Goal: Task Accomplishment & Management: Manage account settings

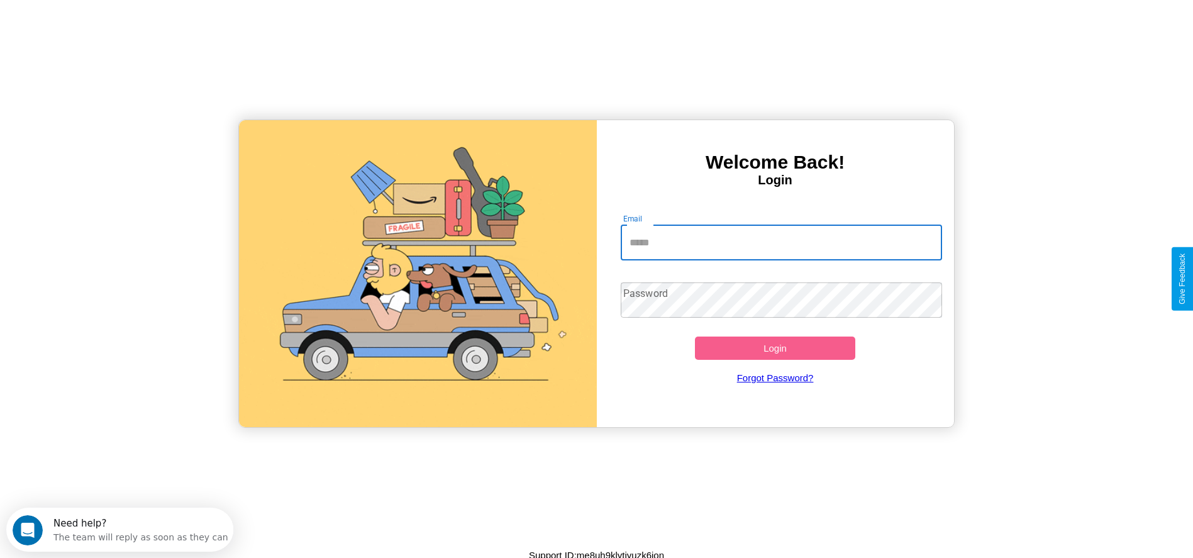
click at [781, 242] on input "Email" at bounding box center [780, 242] width 321 height 35
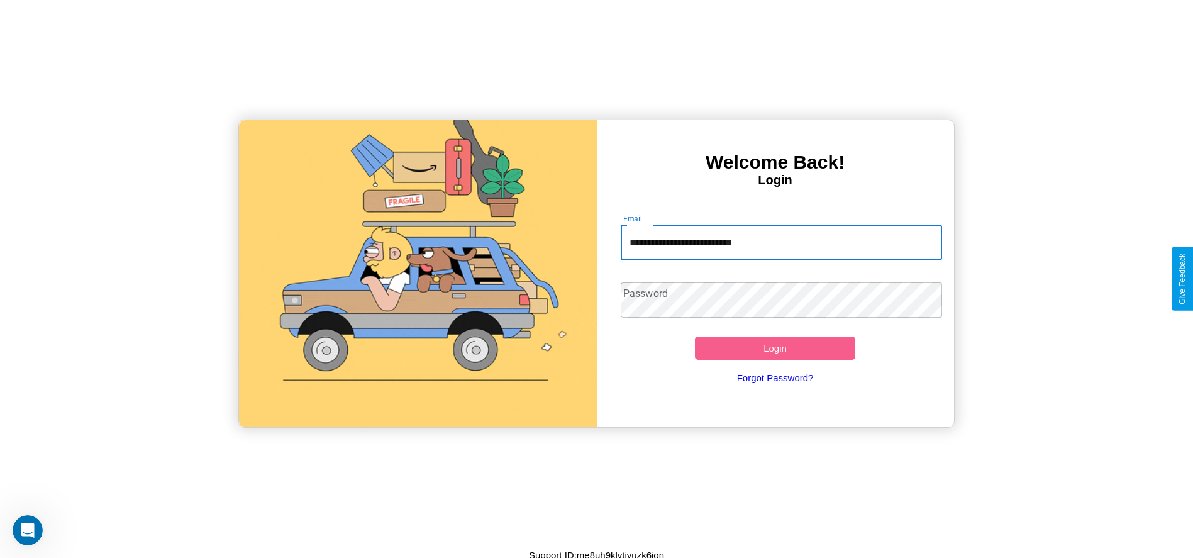
type input "**********"
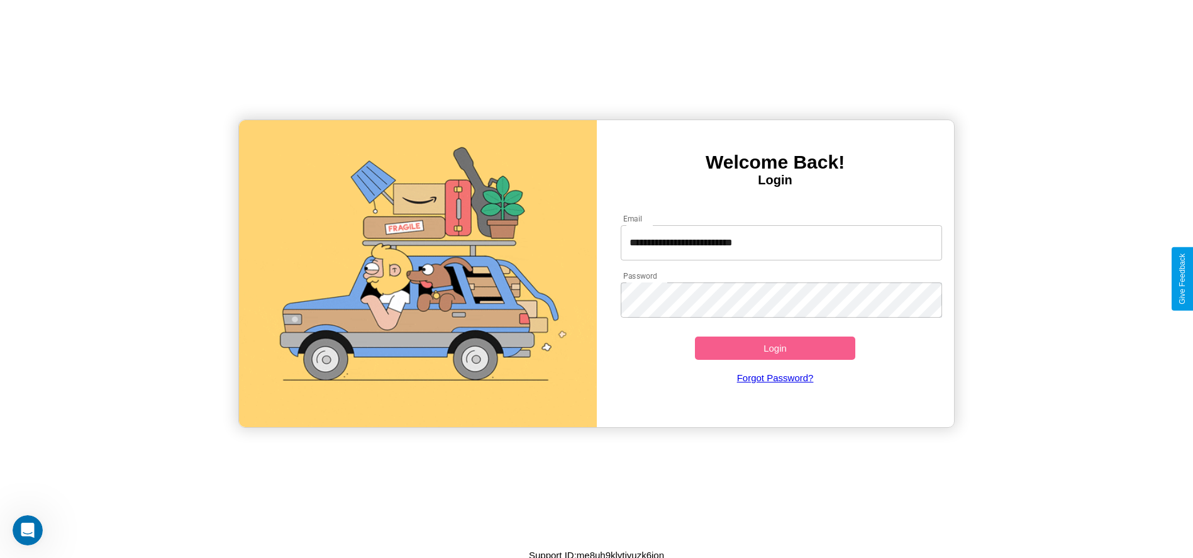
click at [775, 348] on button "Login" at bounding box center [775, 347] width 161 height 23
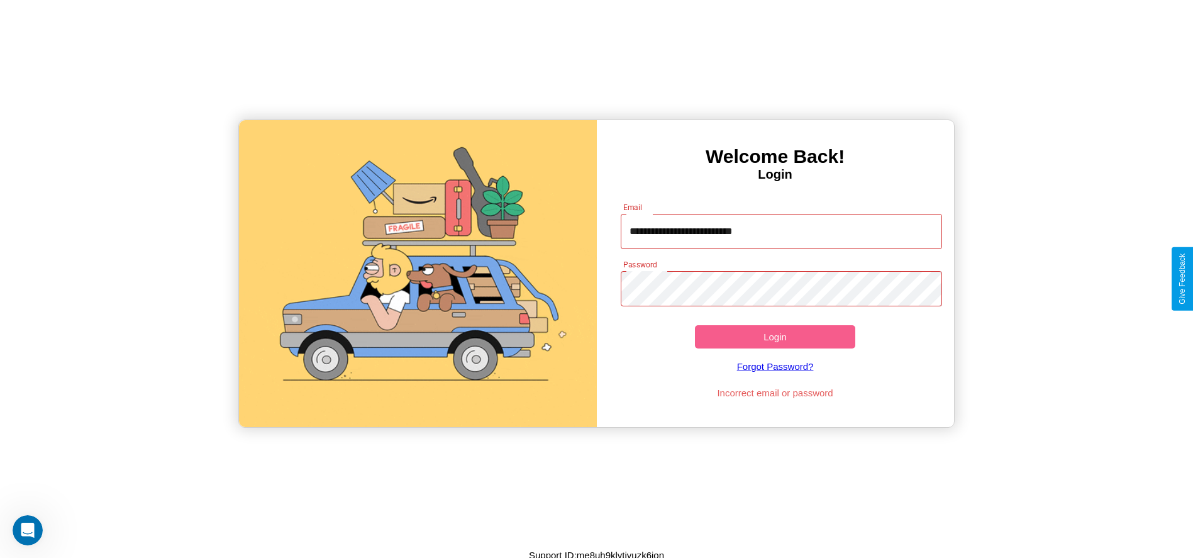
click at [775, 336] on button "Login" at bounding box center [775, 336] width 161 height 23
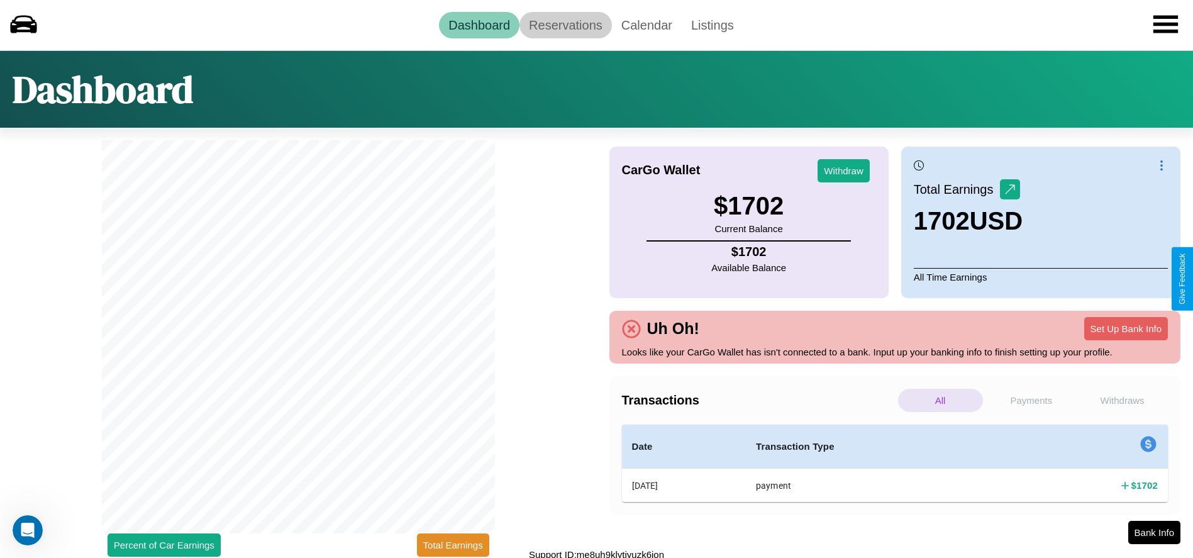
click at [565, 25] on link "Reservations" at bounding box center [565, 25] width 92 height 26
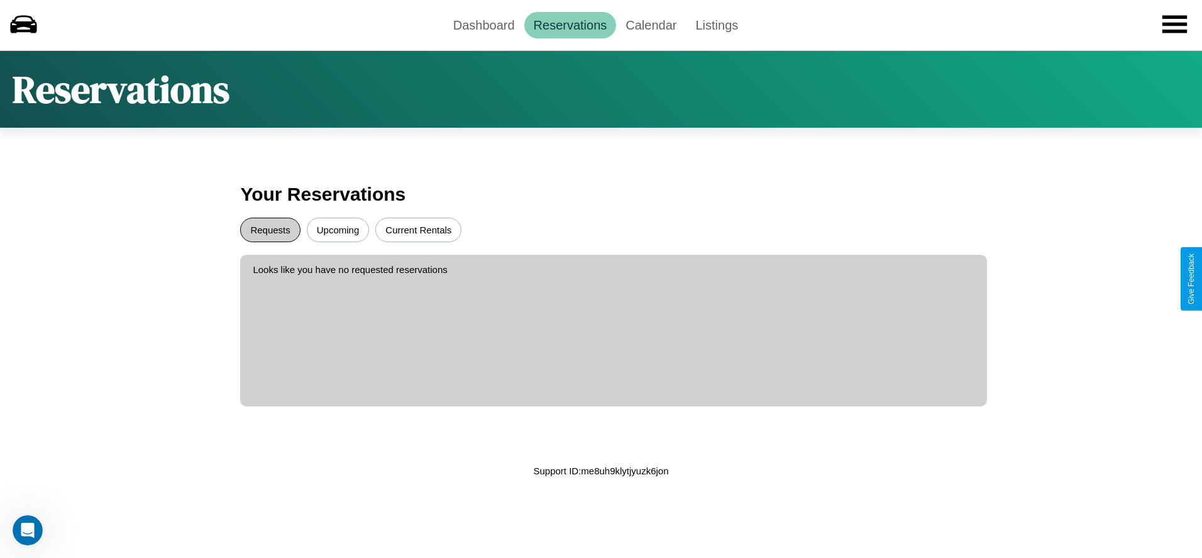
click at [270, 229] on button "Requests" at bounding box center [270, 230] width 60 height 25
click at [338, 229] on button "Upcoming" at bounding box center [338, 230] width 63 height 25
click at [483, 25] on link "Dashboard" at bounding box center [484, 25] width 80 height 26
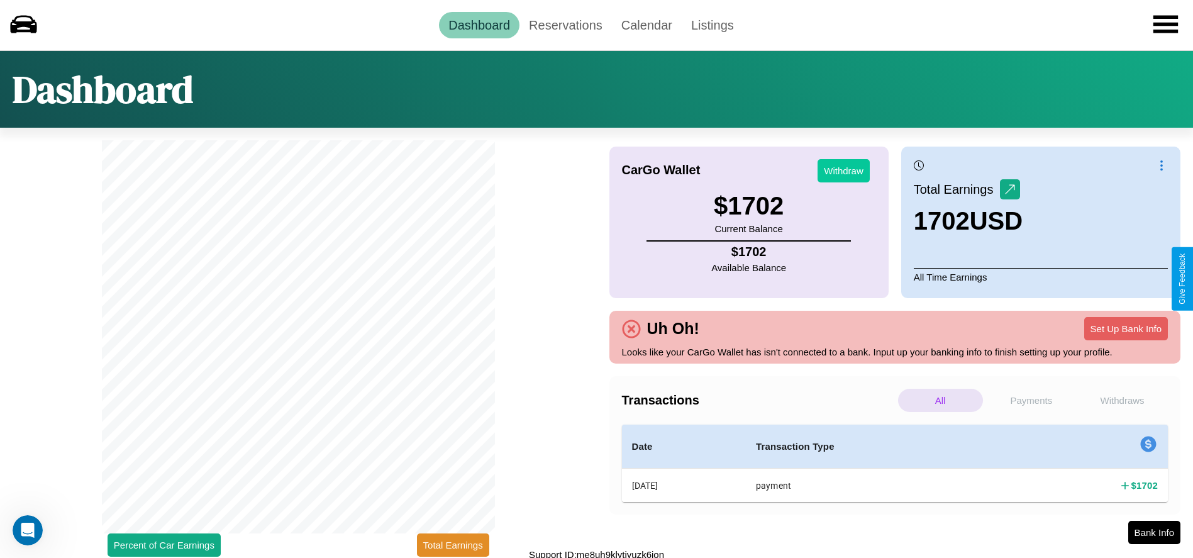
click at [843, 170] on button "Withdraw" at bounding box center [843, 170] width 52 height 23
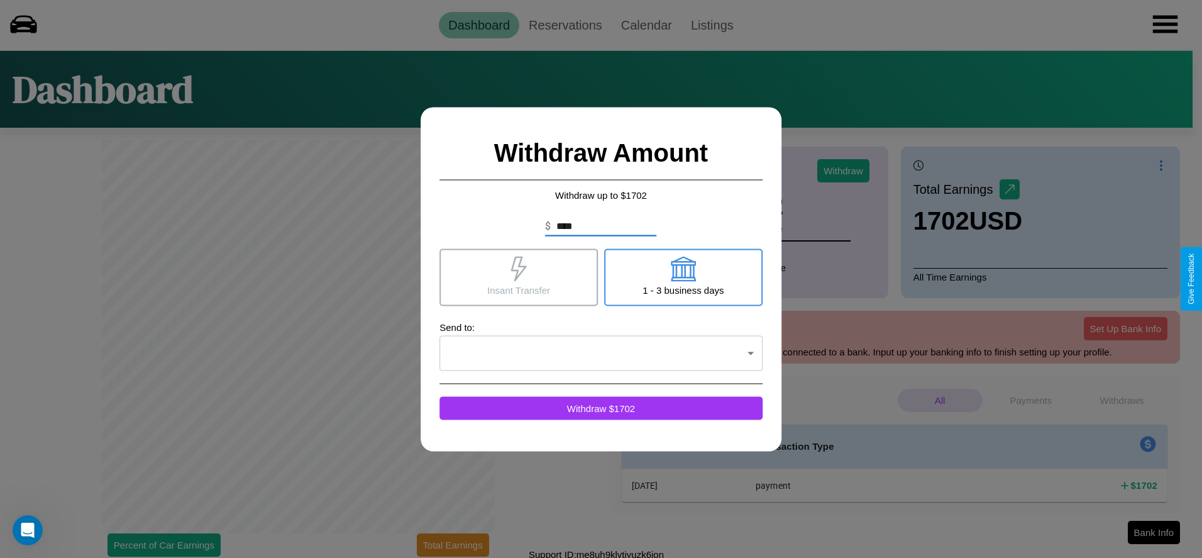
click at [519, 277] on icon at bounding box center [518, 268] width 25 height 25
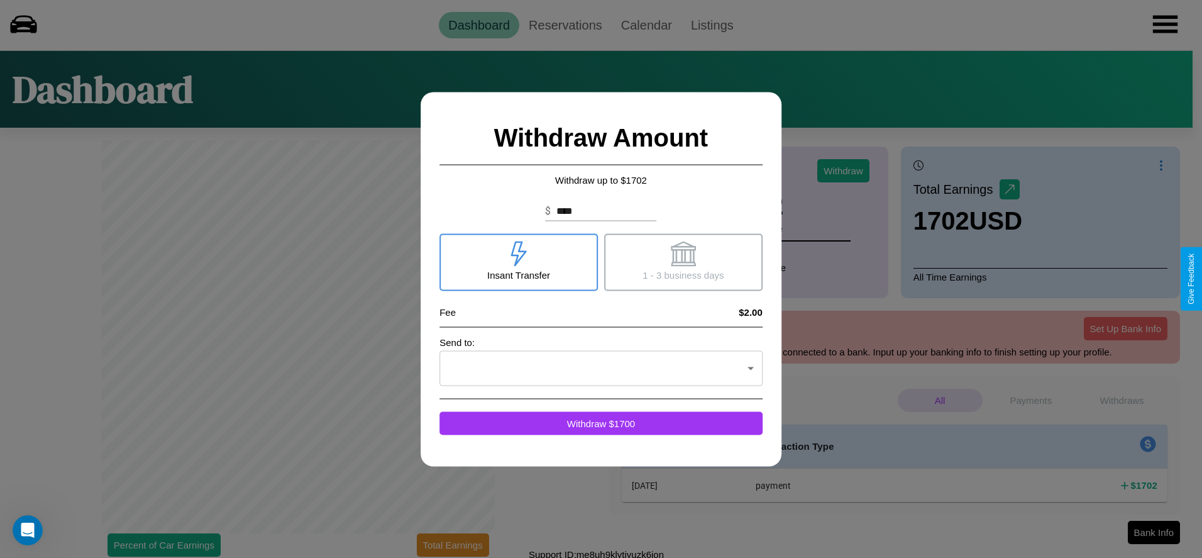
click at [683, 262] on icon at bounding box center [683, 253] width 25 height 25
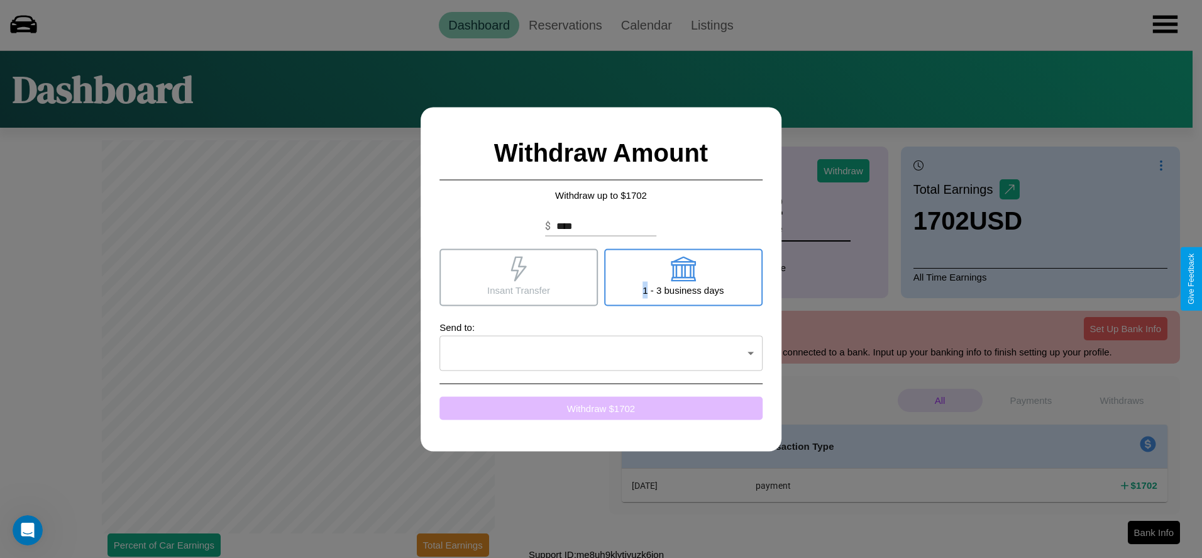
click at [601, 407] on button "Withdraw $ 1702" at bounding box center [600, 407] width 323 height 23
